Goal: Information Seeking & Learning: Learn about a topic

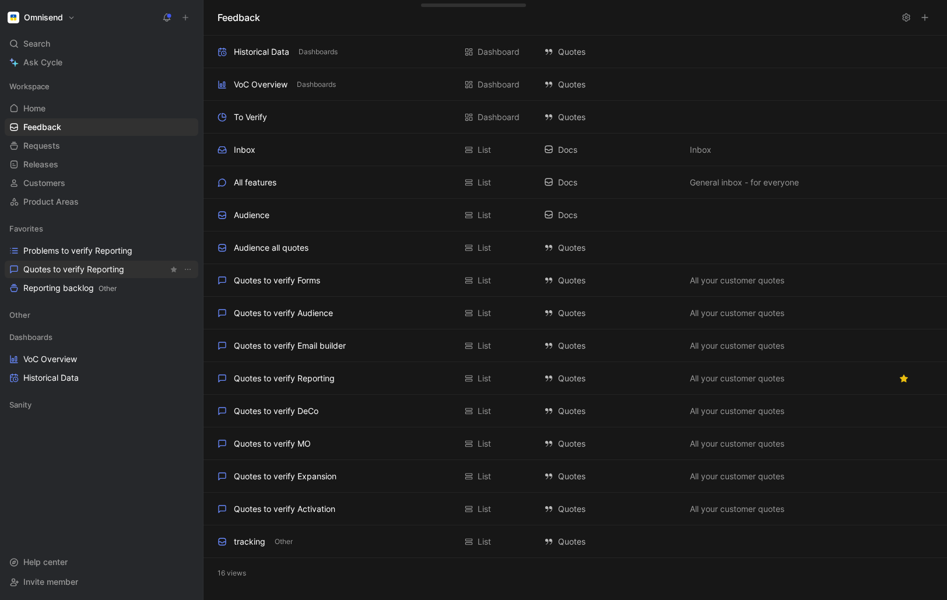
click at [50, 268] on span "Quotes to verify Reporting" at bounding box center [73, 270] width 101 height 12
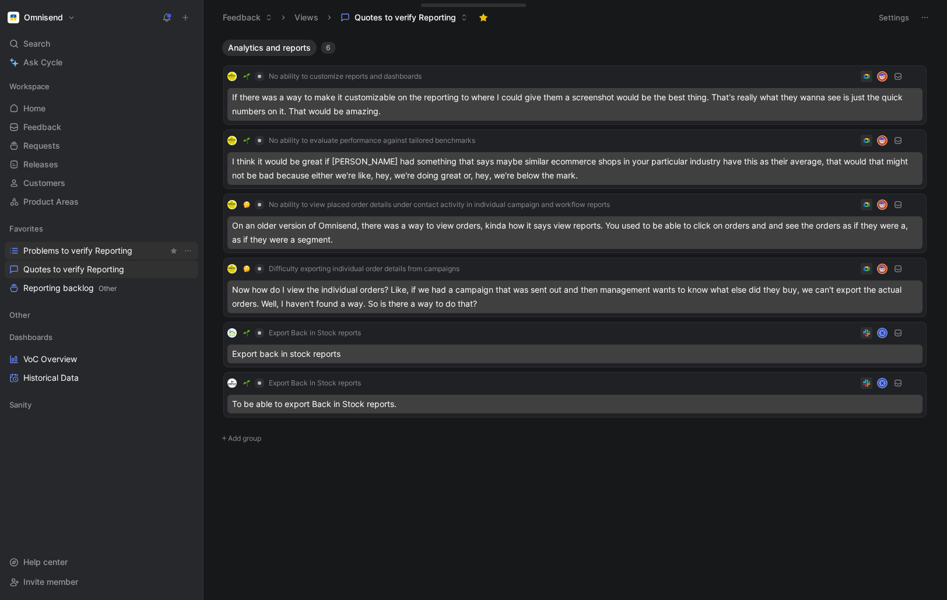
click at [73, 247] on span "Problems to verify Reporting" at bounding box center [77, 251] width 109 height 12
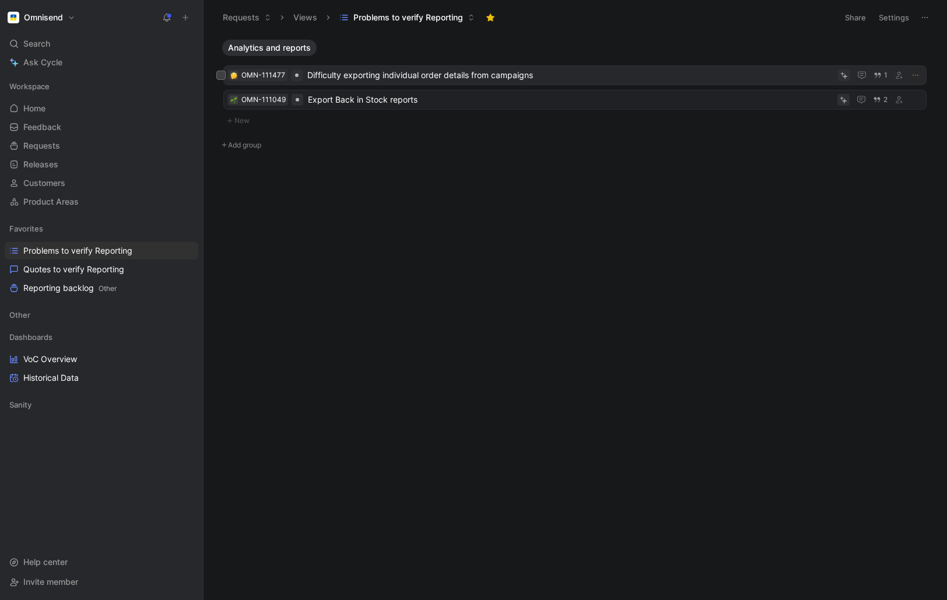
click at [449, 77] on span "Difficulty exporting individual order details from campaigns" at bounding box center [570, 75] width 526 height 14
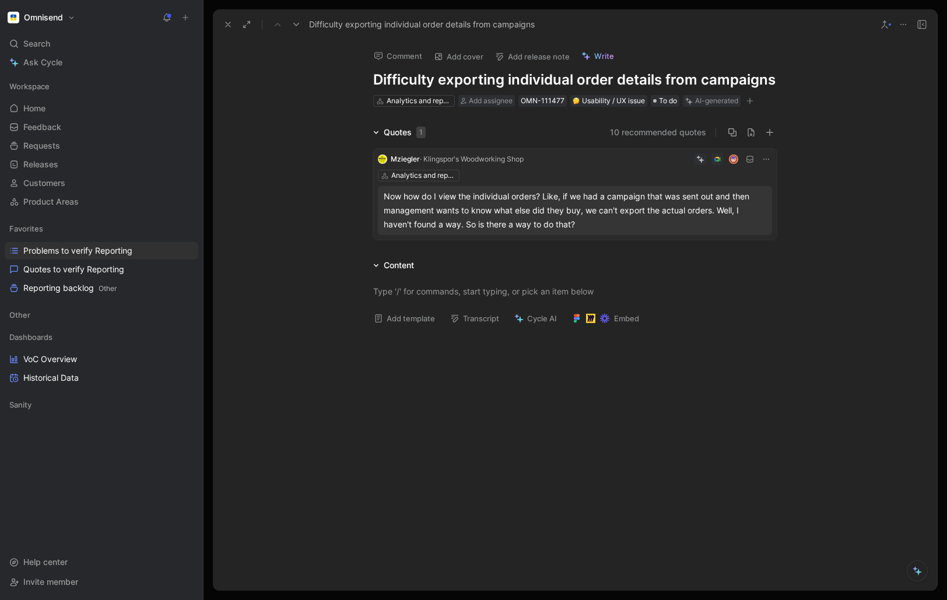
click at [225, 24] on icon at bounding box center [227, 24] width 9 height 9
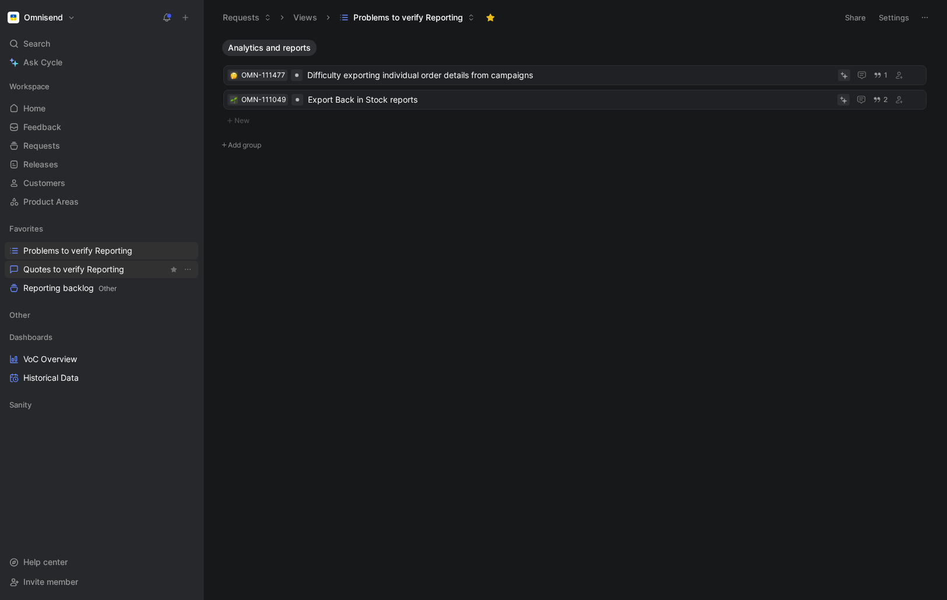
click at [62, 269] on span "Quotes to verify Reporting" at bounding box center [73, 270] width 101 height 12
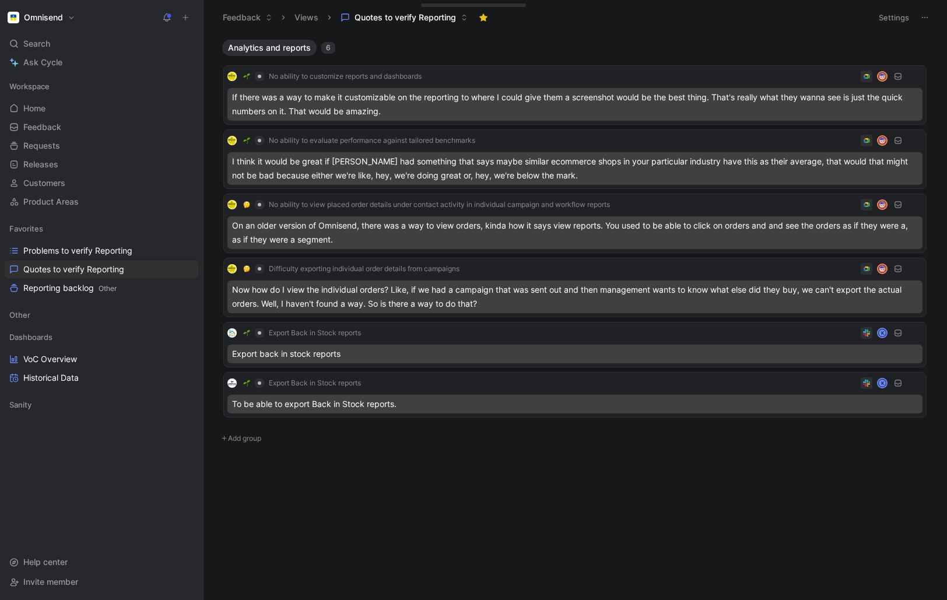
click at [355, 556] on div "Analytics and reports 6 No ability to customize reports and dashboards If there…" at bounding box center [574, 320] width 727 height 560
click at [48, 248] on span "Problems to verify Reporting" at bounding box center [77, 251] width 109 height 12
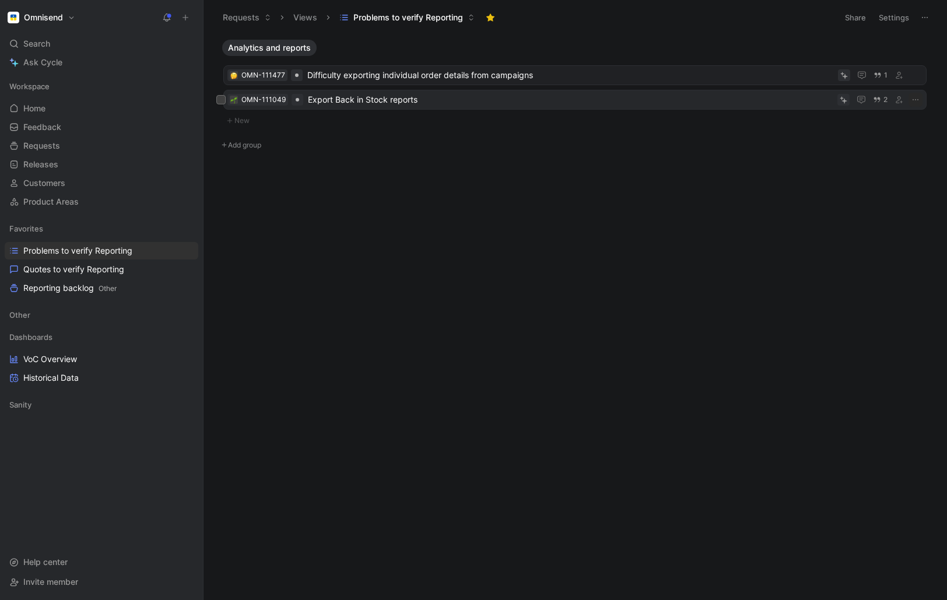
click at [367, 101] on span "Export Back in Stock reports" at bounding box center [570, 100] width 525 height 14
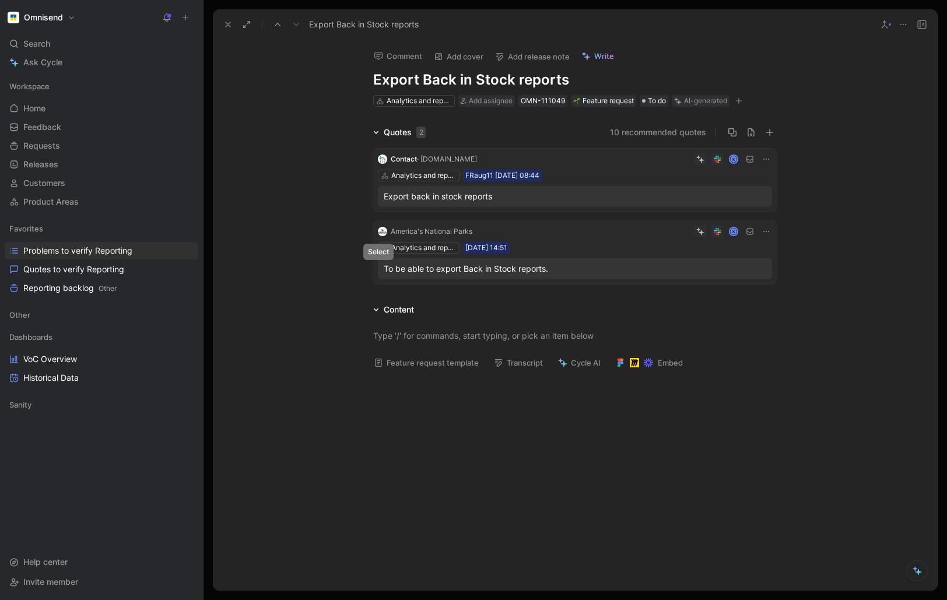
click at [378, 269] on icon at bounding box center [378, 269] width 3 height 2
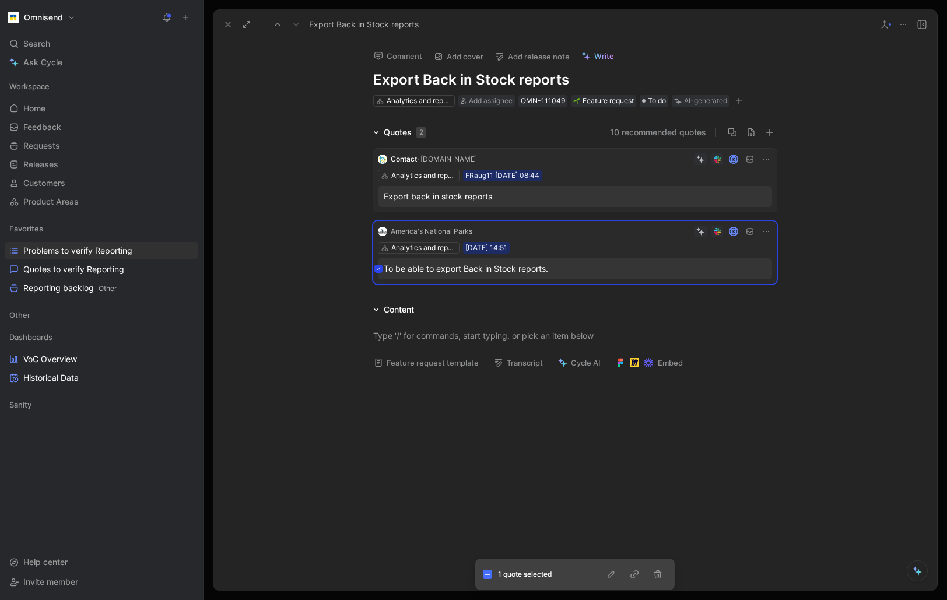
click at [378, 194] on icon at bounding box center [378, 196] width 5 height 5
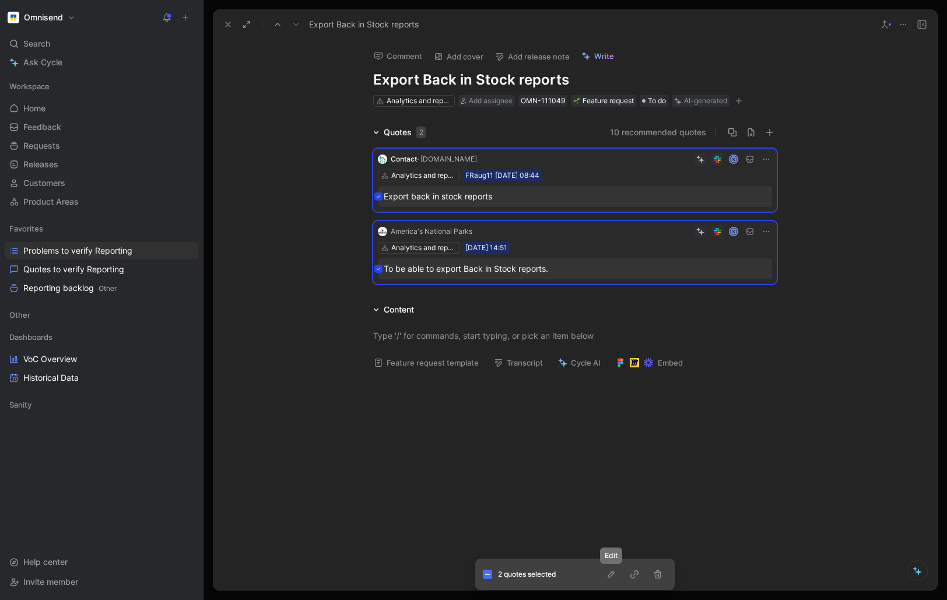
click at [609, 576] on icon "button" at bounding box center [611, 574] width 9 height 9
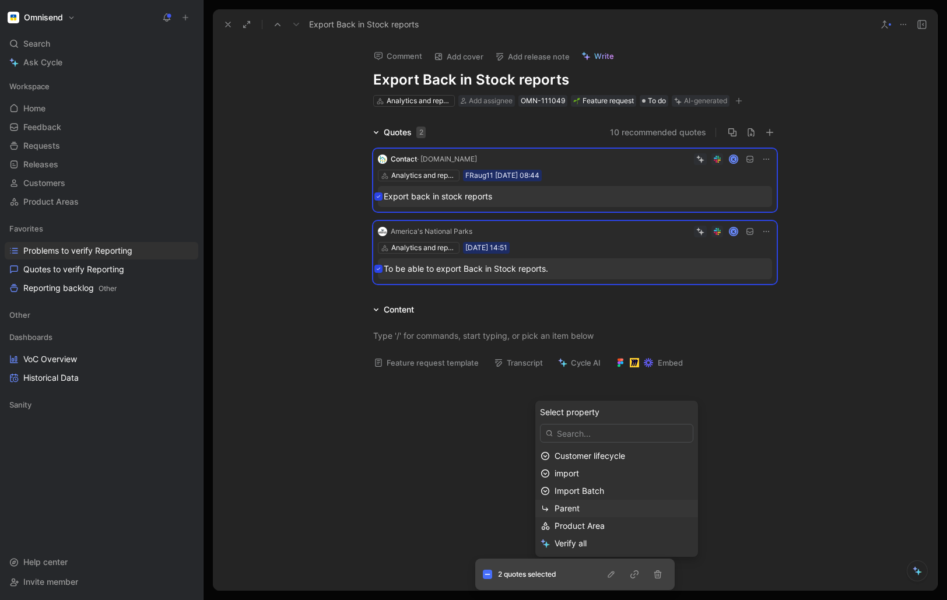
click at [572, 510] on span "Parent" at bounding box center [567, 508] width 25 height 10
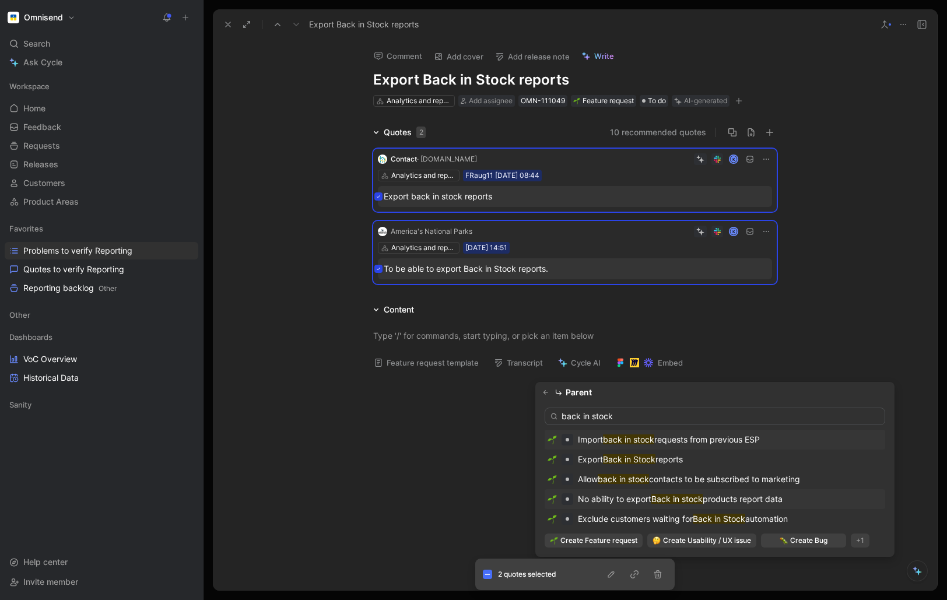
type input "back in stock"
click at [620, 497] on span "No ability to export" at bounding box center [614, 499] width 73 height 10
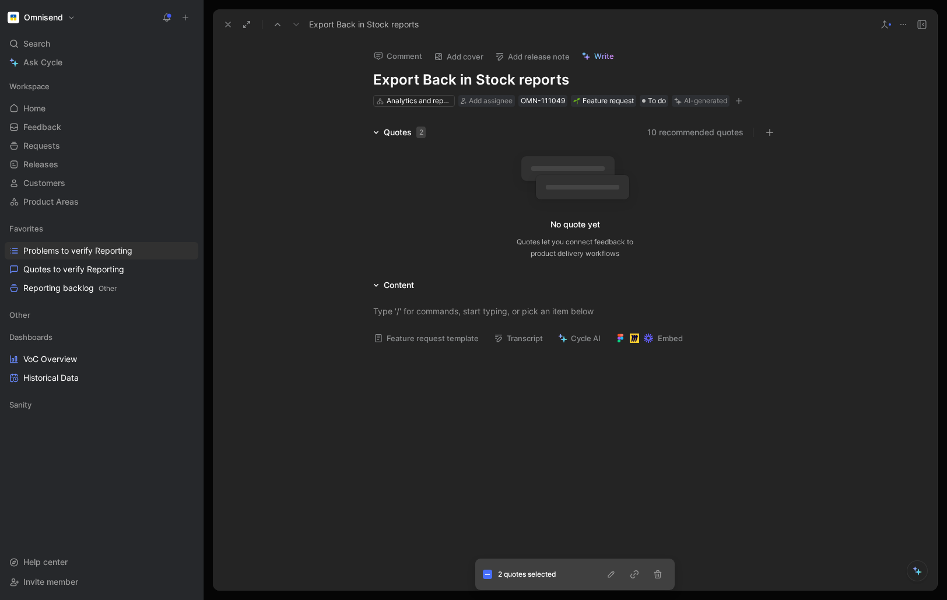
click at [899, 24] on icon at bounding box center [903, 24] width 9 height 9
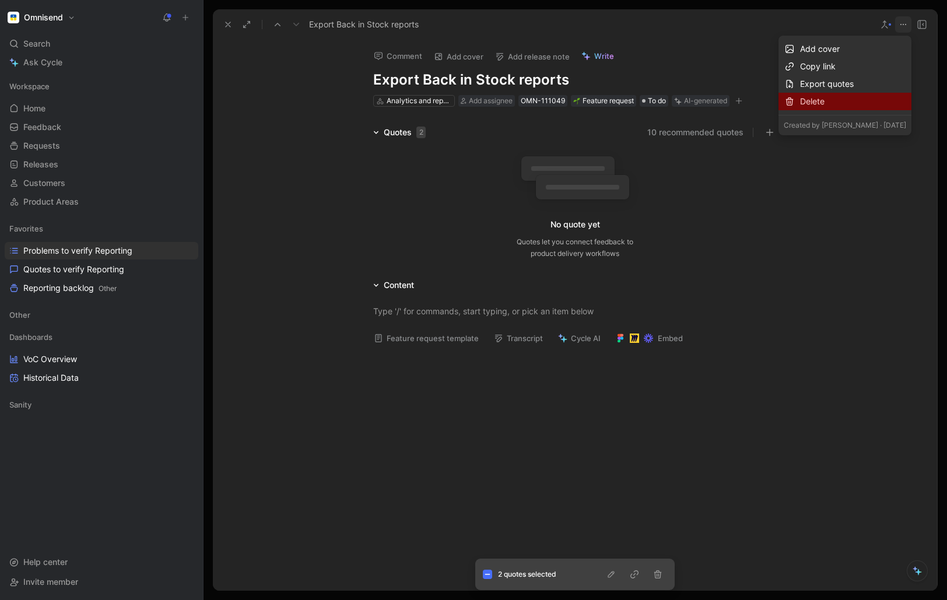
click at [814, 106] on div "Delete" at bounding box center [853, 101] width 106 height 14
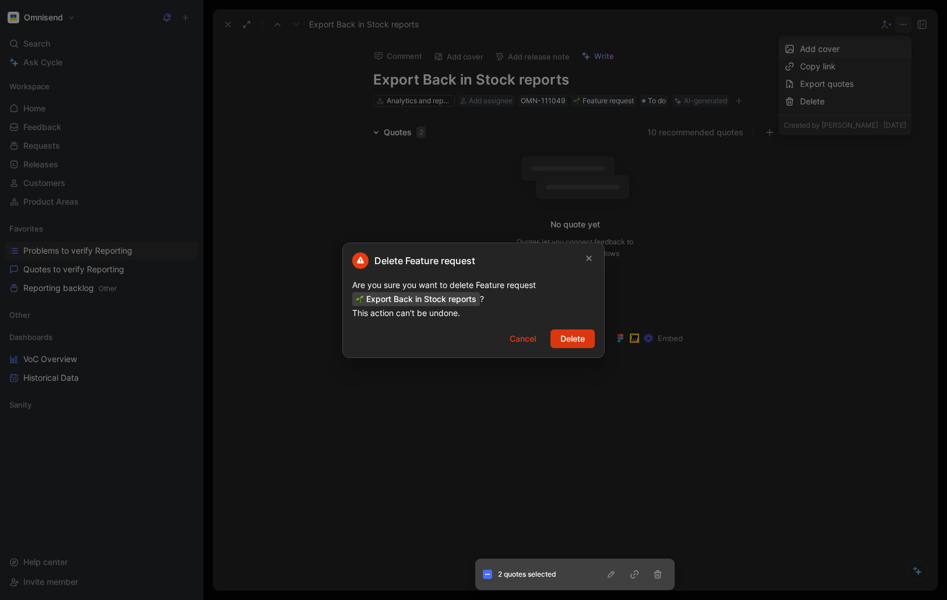
click at [558, 338] on button "Delete" at bounding box center [573, 339] width 44 height 19
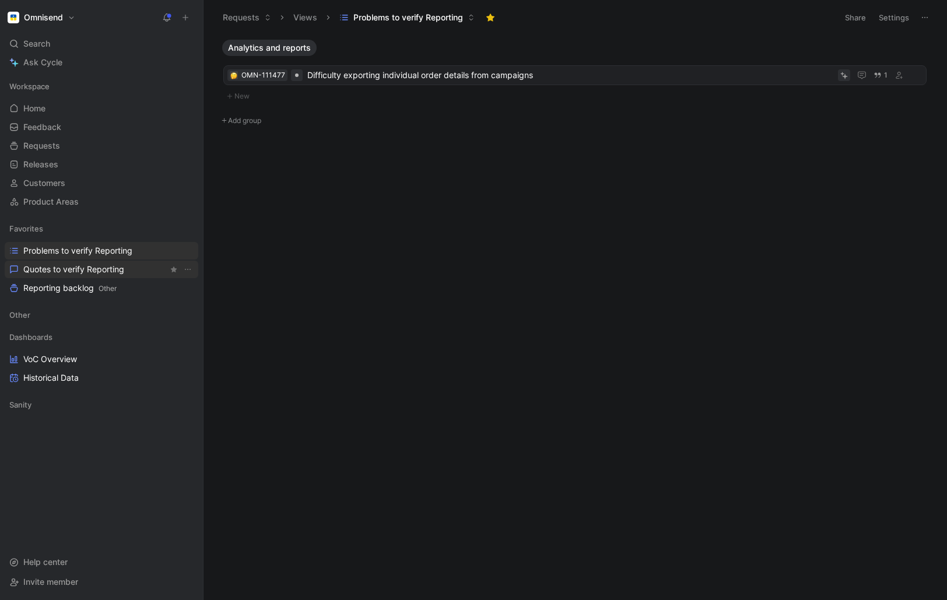
click at [64, 268] on span "Quotes to verify Reporting" at bounding box center [73, 270] width 101 height 12
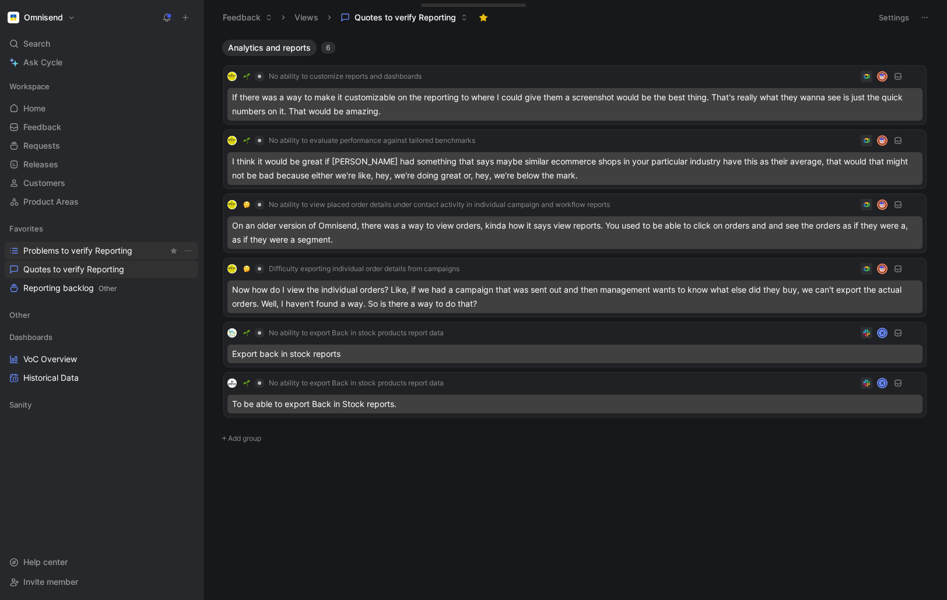
click at [55, 247] on span "Problems to verify Reporting" at bounding box center [77, 251] width 109 height 12
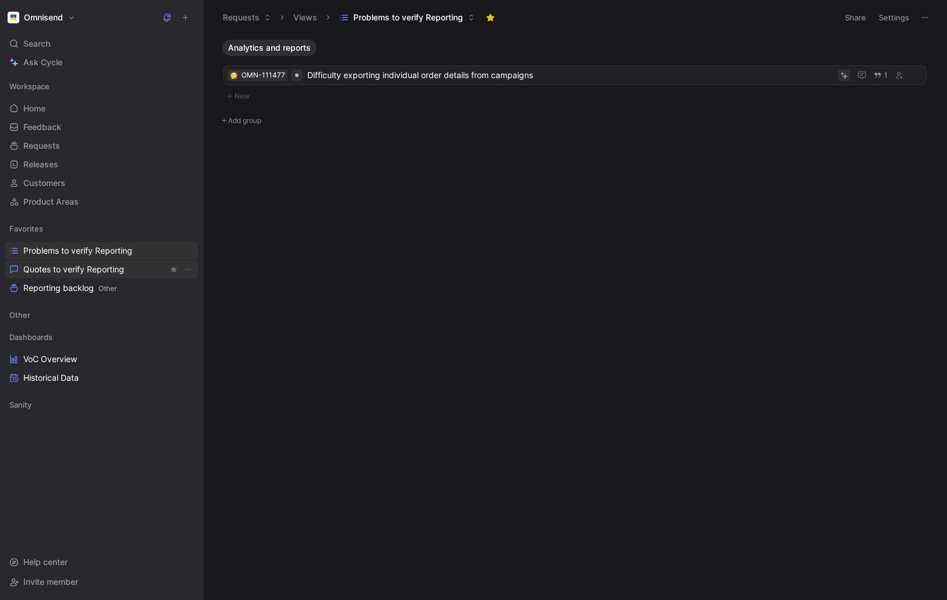
click at [56, 266] on span "Quotes to verify Reporting" at bounding box center [73, 270] width 101 height 12
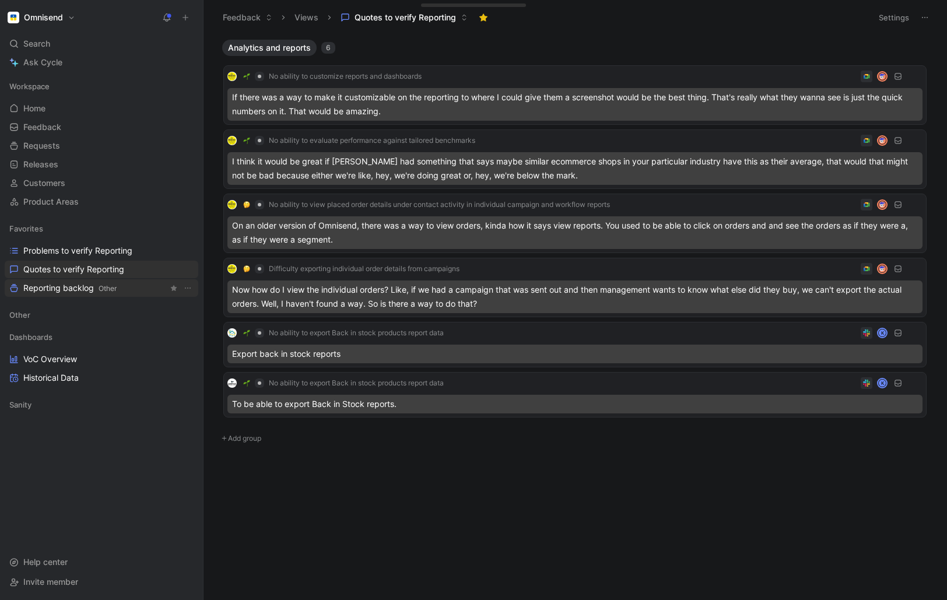
click at [62, 291] on span "Reporting backlog Other" at bounding box center [69, 288] width 93 height 12
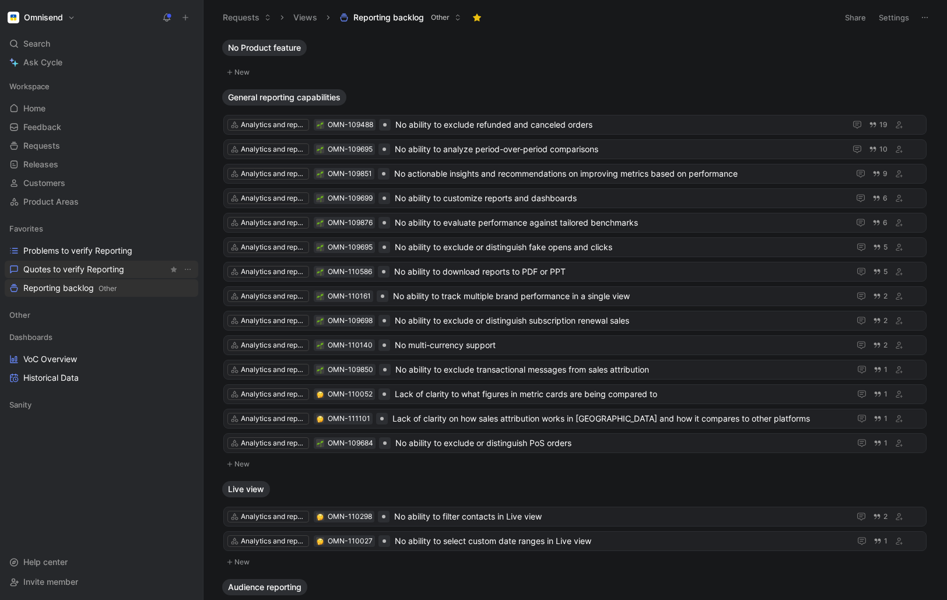
click at [68, 274] on span "Quotes to verify Reporting" at bounding box center [73, 270] width 101 height 12
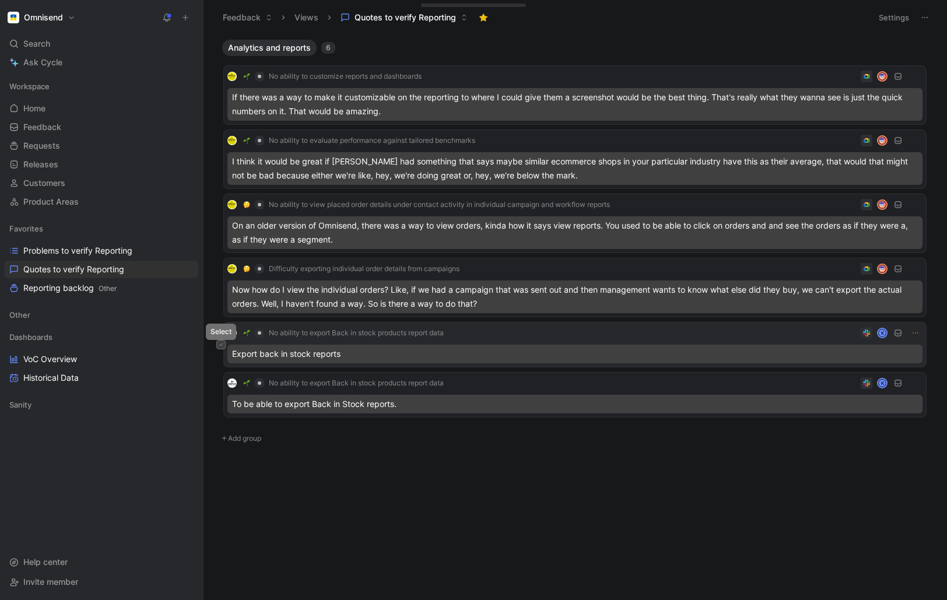
click at [220, 345] on icon at bounding box center [220, 345] width 3 height 2
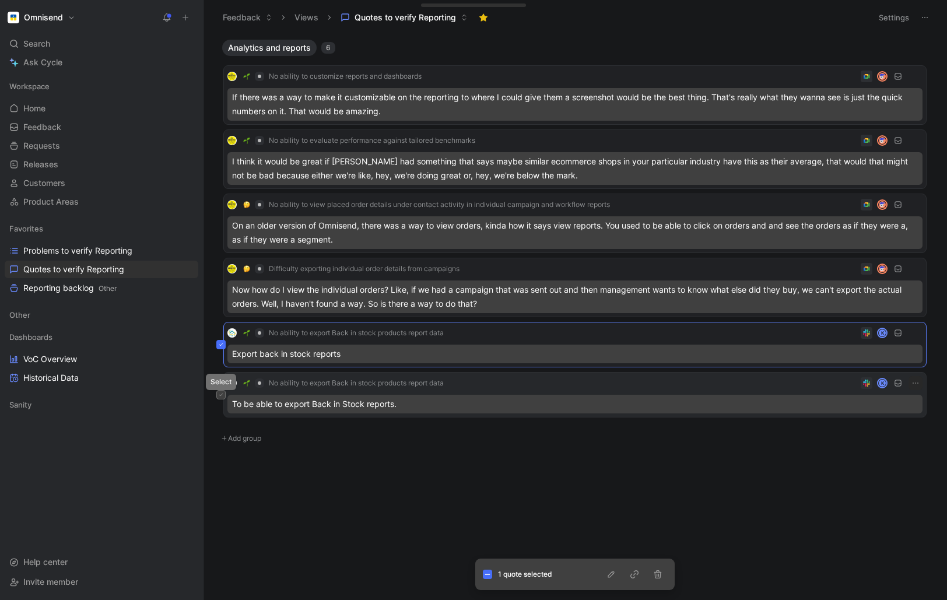
click at [224, 397] on button at bounding box center [220, 394] width 9 height 9
click at [608, 574] on icon "button" at bounding box center [611, 574] width 9 height 9
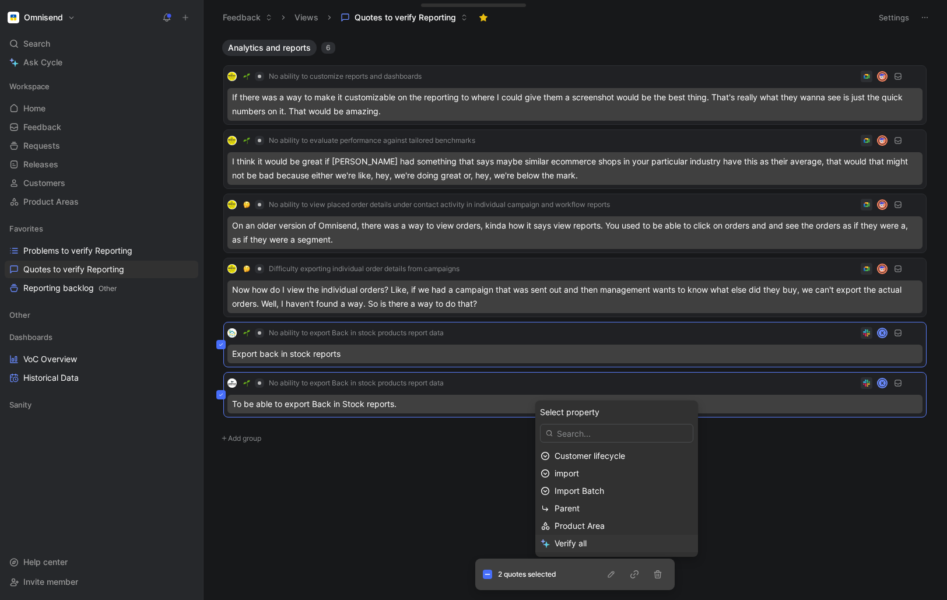
click at [581, 544] on span "Verify all" at bounding box center [571, 543] width 32 height 10
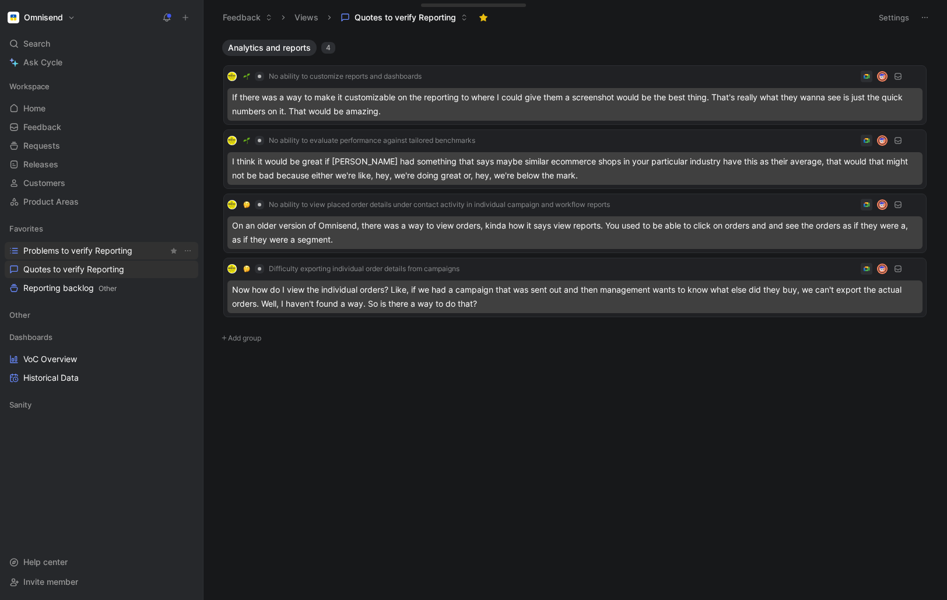
click at [62, 254] on span "Problems to verify Reporting" at bounding box center [77, 251] width 109 height 12
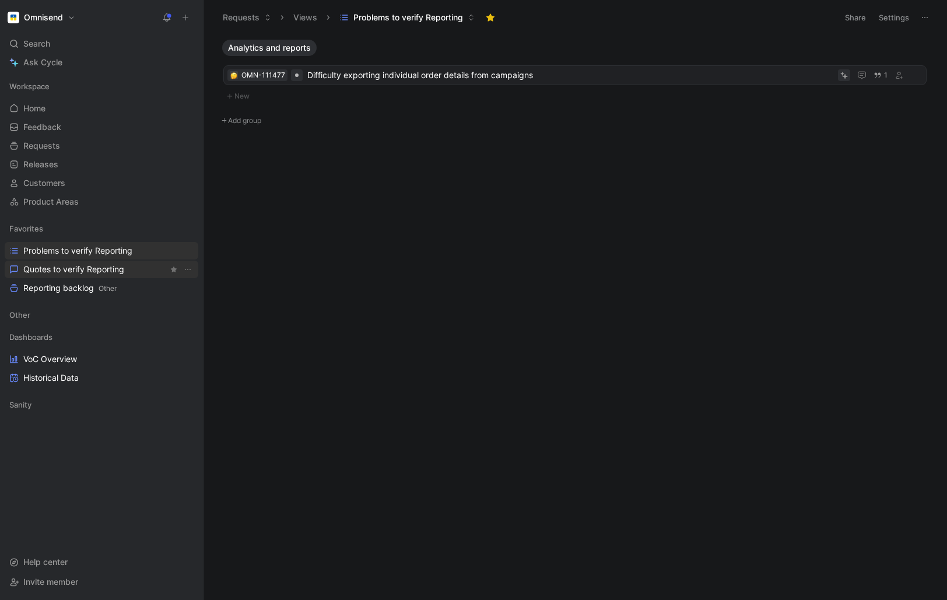
click at [52, 269] on span "Quotes to verify Reporting" at bounding box center [73, 270] width 101 height 12
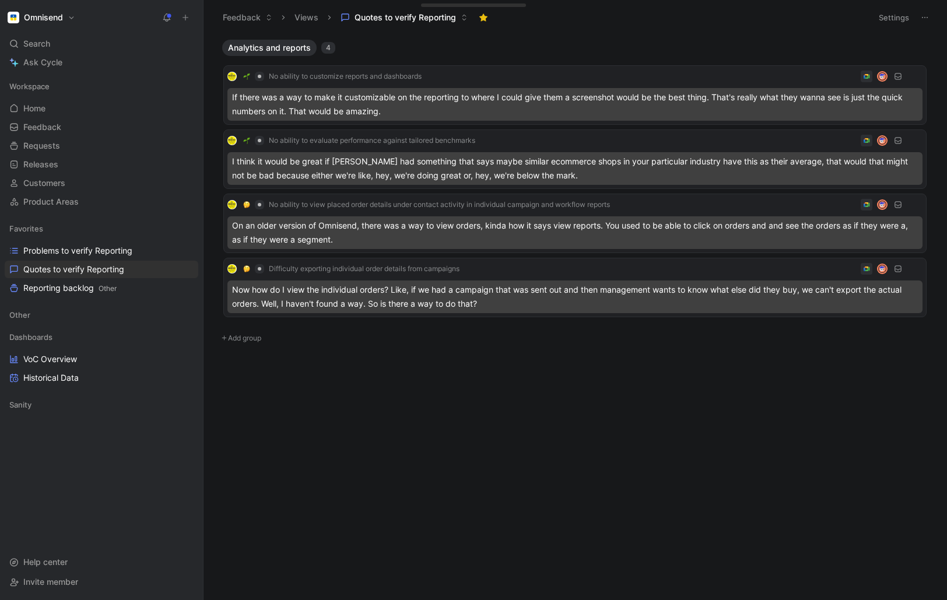
click at [458, 513] on div "Analytics and reports 4 No ability to customize reports and dashboards If there…" at bounding box center [574, 320] width 727 height 560
click at [446, 491] on div "Analytics and reports 4 No ability to customize reports and dashboards If there…" at bounding box center [574, 320] width 727 height 560
click at [425, 476] on div "Analytics and reports 4 No ability to customize reports and dashboards If there…" at bounding box center [574, 320] width 727 height 560
click at [698, 455] on div "Analytics and reports 4 No ability to customize reports and dashboards If there…" at bounding box center [574, 320] width 727 height 560
click at [70, 252] on span "Problems to verify Reporting" at bounding box center [77, 251] width 109 height 12
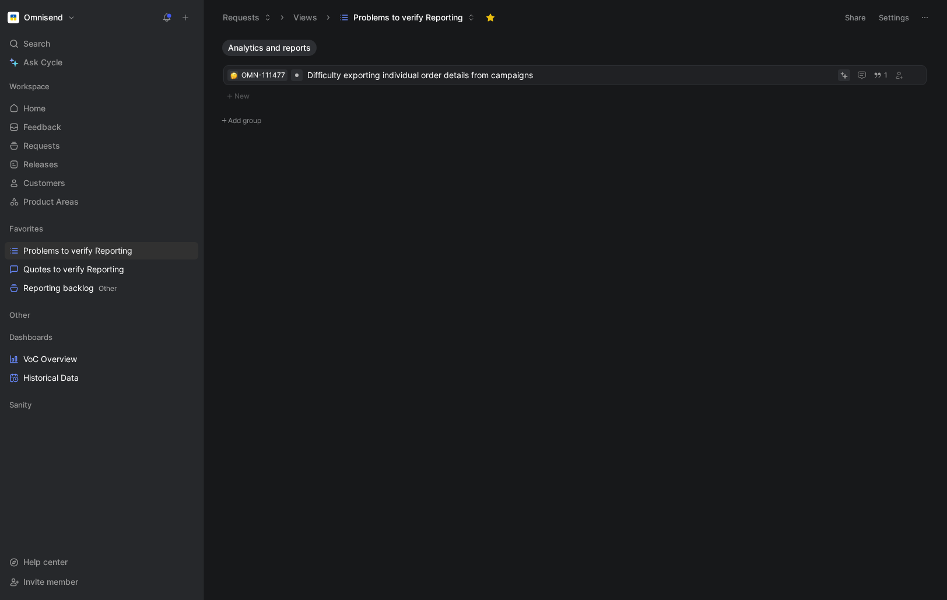
click at [385, 357] on div "Analytics and reports OMN-111477 Difficulty exporting individual order details …" at bounding box center [574, 320] width 727 height 560
click at [57, 270] on span "Quotes to verify Reporting" at bounding box center [73, 270] width 101 height 12
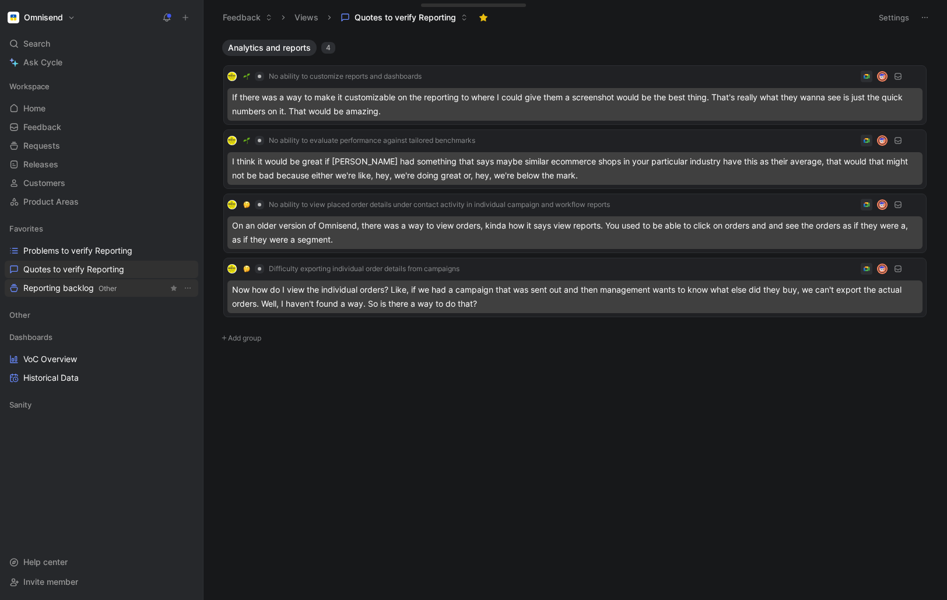
click at [57, 289] on span "Reporting backlog Other" at bounding box center [69, 288] width 93 height 12
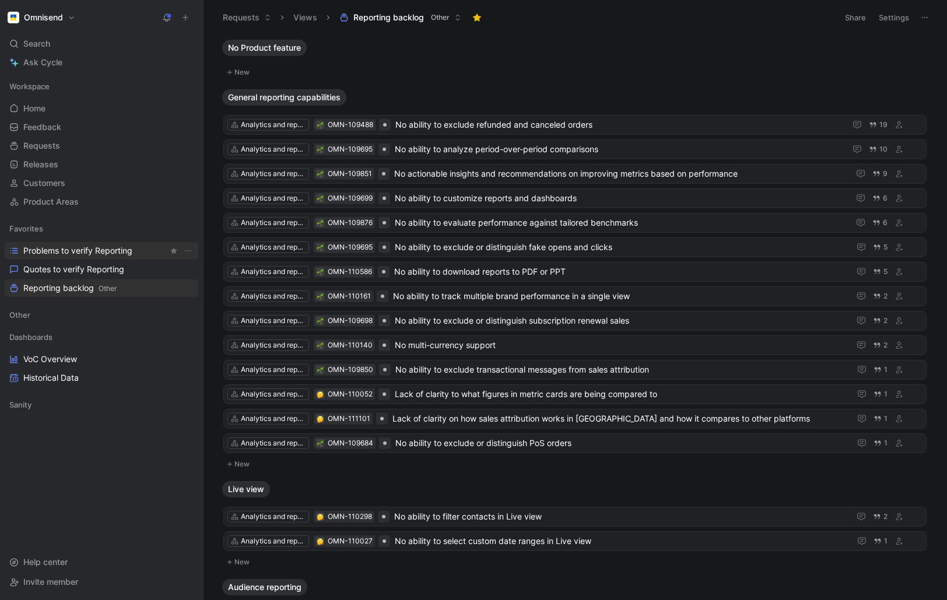
click at [53, 248] on span "Problems to verify Reporting" at bounding box center [77, 251] width 109 height 12
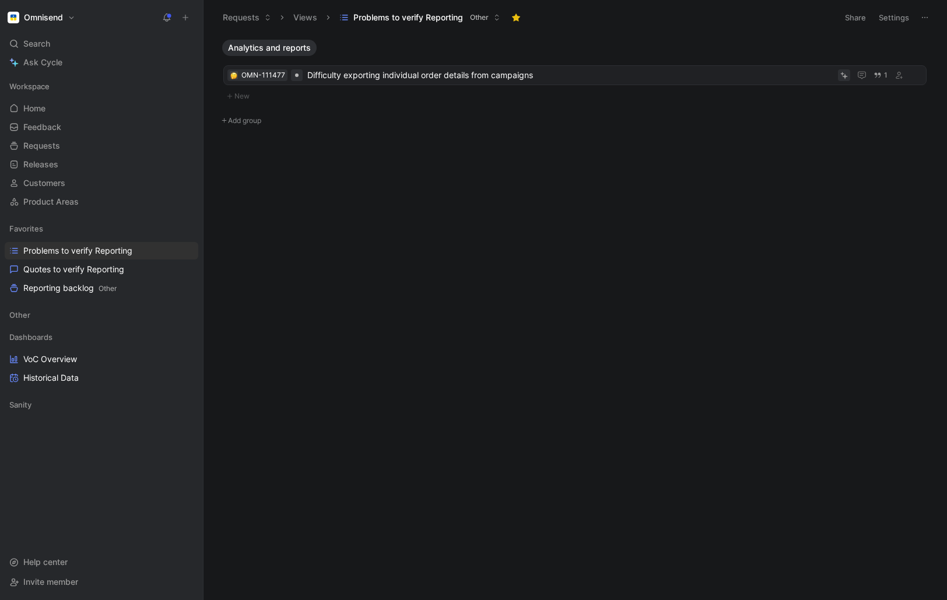
click at [622, 276] on div "Analytics and reports OMN-111477 Difficulty exporting individual order details …" at bounding box center [574, 320] width 727 height 560
